Goal: Information Seeking & Learning: Learn about a topic

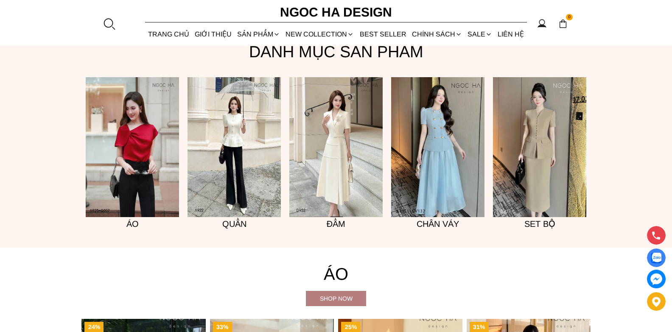
scroll to position [679, 0]
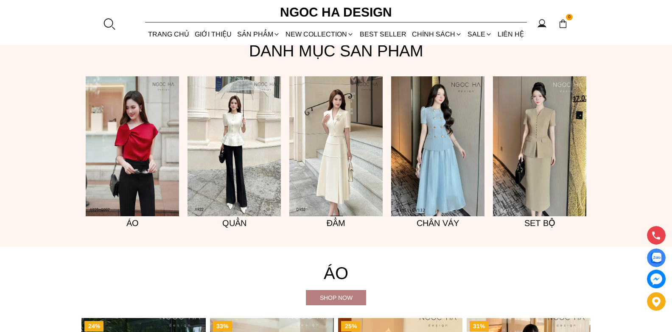
click at [333, 173] on img at bounding box center [335, 146] width 93 height 140
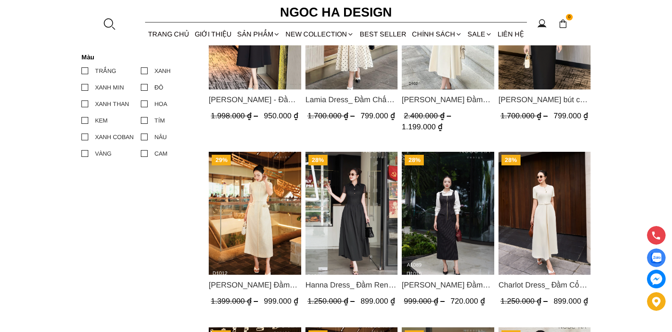
scroll to position [467, 0]
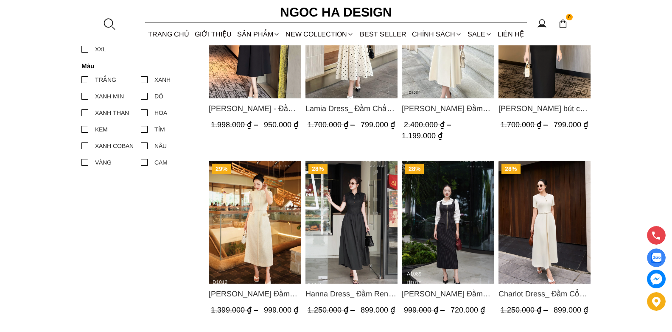
click at [250, 234] on img "Product image - Catherine Dress_ Đầm Ren Đính Hoa Túi Màu Kem D1012" at bounding box center [255, 222] width 93 height 123
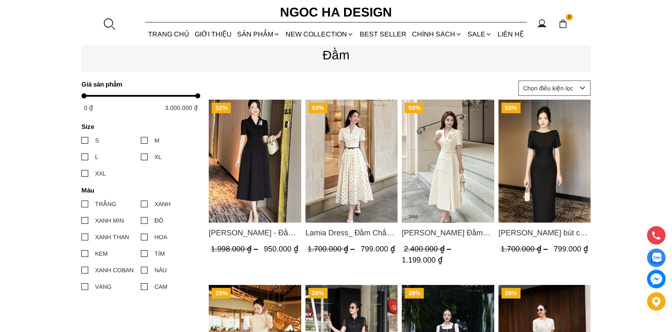
scroll to position [339, 0]
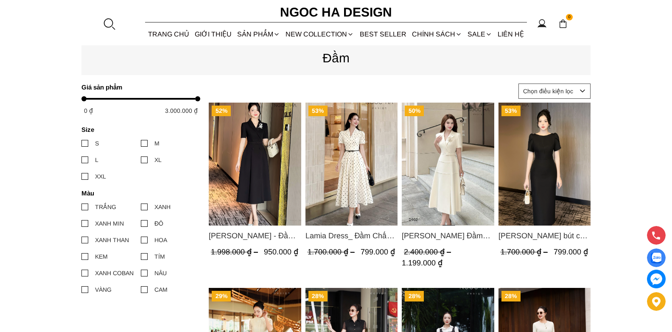
click at [266, 178] on img "Product image - Irene Dress - Đầm Vest Dáng Xòe Kèm Đai D713" at bounding box center [255, 164] width 93 height 123
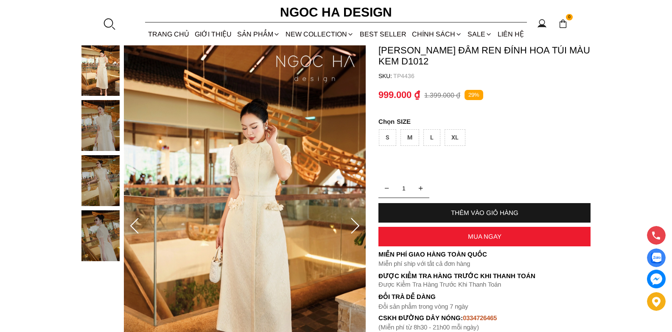
scroll to position [127, 0]
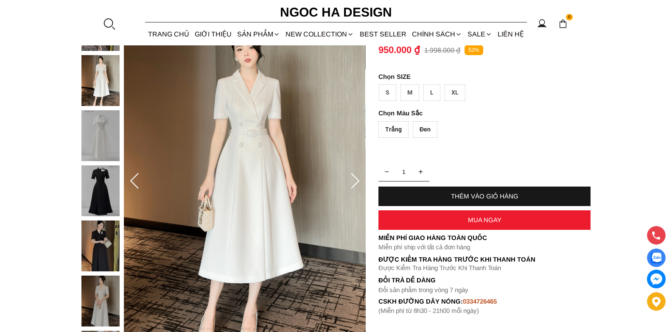
scroll to position [85, 0]
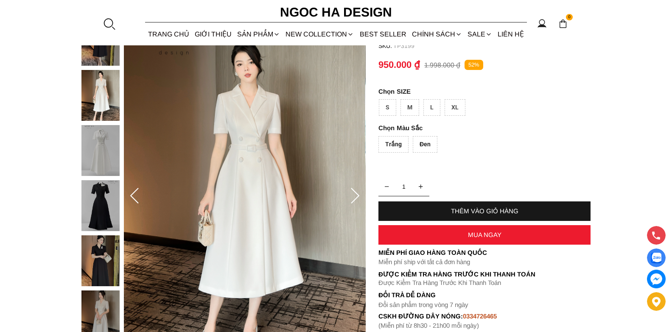
click at [355, 195] on icon at bounding box center [355, 196] width 17 height 17
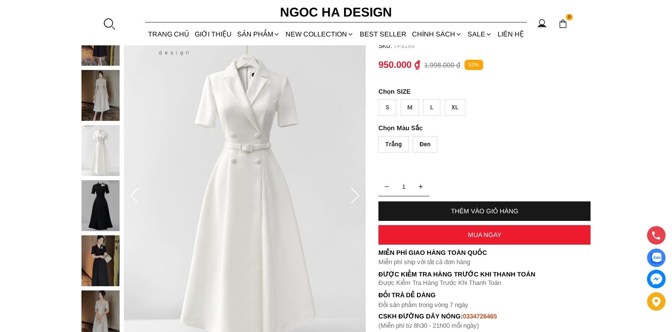
click at [355, 195] on icon at bounding box center [355, 196] width 17 height 17
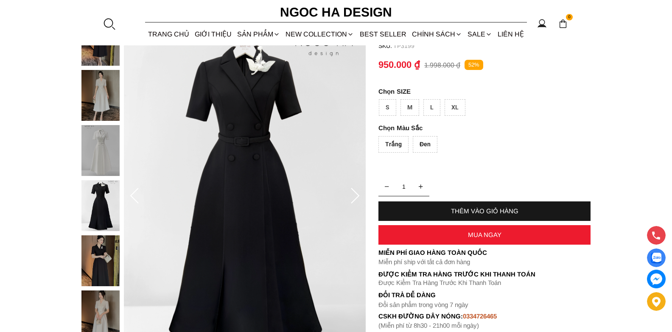
click at [355, 195] on icon at bounding box center [355, 196] width 17 height 17
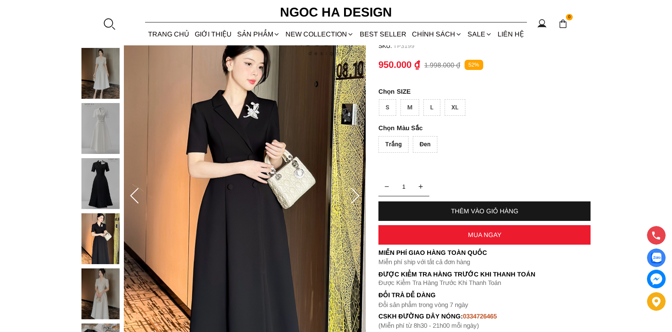
click at [355, 195] on icon at bounding box center [355, 196] width 17 height 17
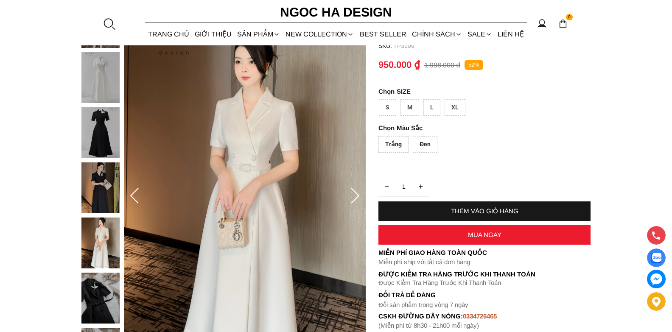
click at [355, 195] on icon at bounding box center [355, 196] width 17 height 17
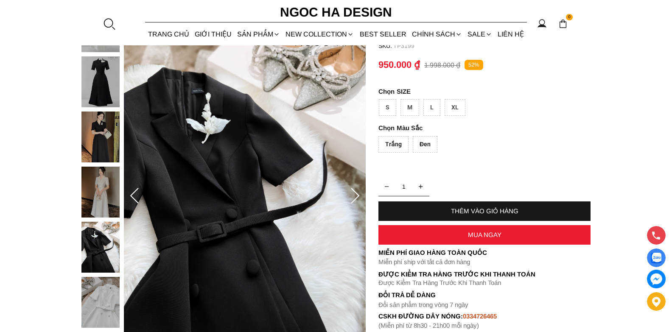
click at [355, 195] on icon at bounding box center [355, 196] width 17 height 17
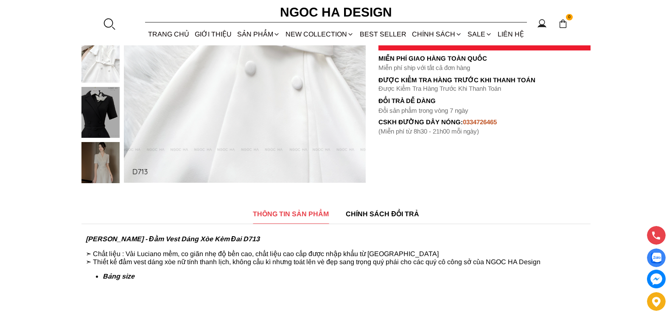
scroll to position [424, 0]
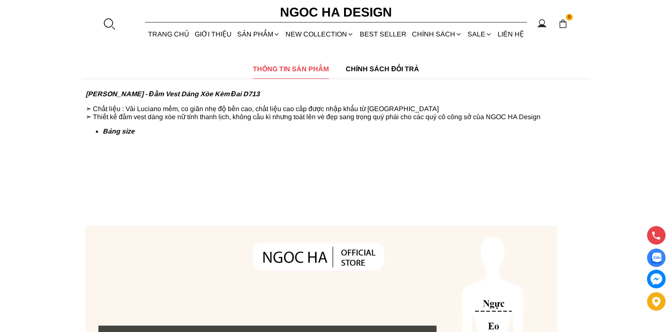
click at [116, 135] on strong "Bảng size" at bounding box center [119, 131] width 32 height 7
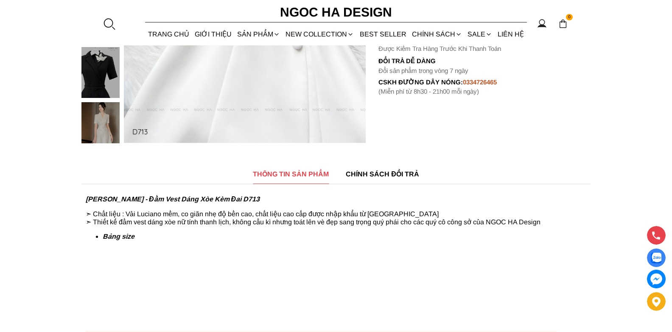
scroll to position [127, 0]
